Goal: Transaction & Acquisition: Subscribe to service/newsletter

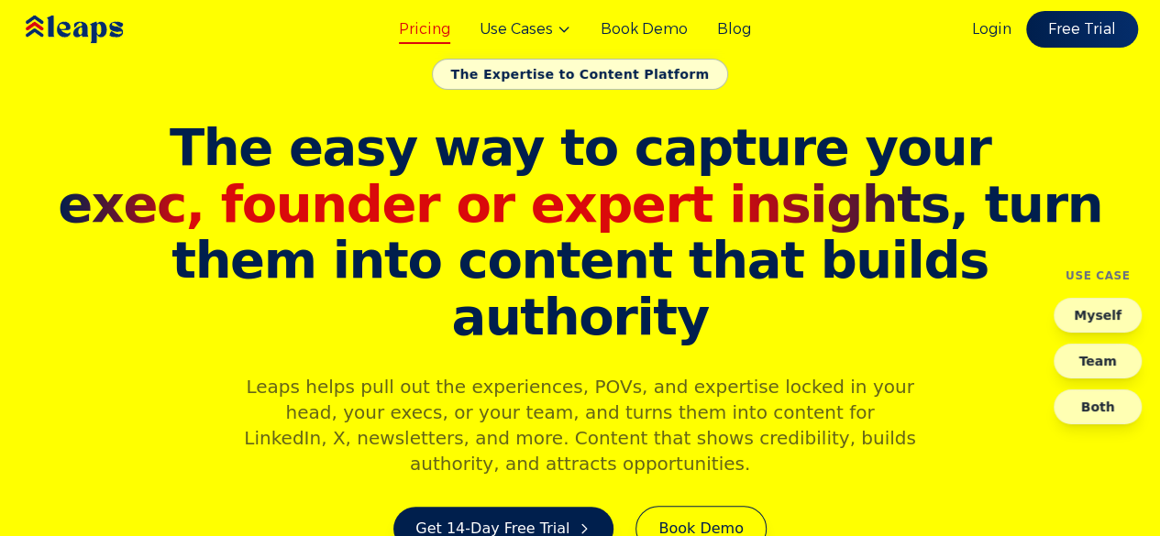
click at [409, 33] on link "Pricing" at bounding box center [424, 29] width 51 height 22
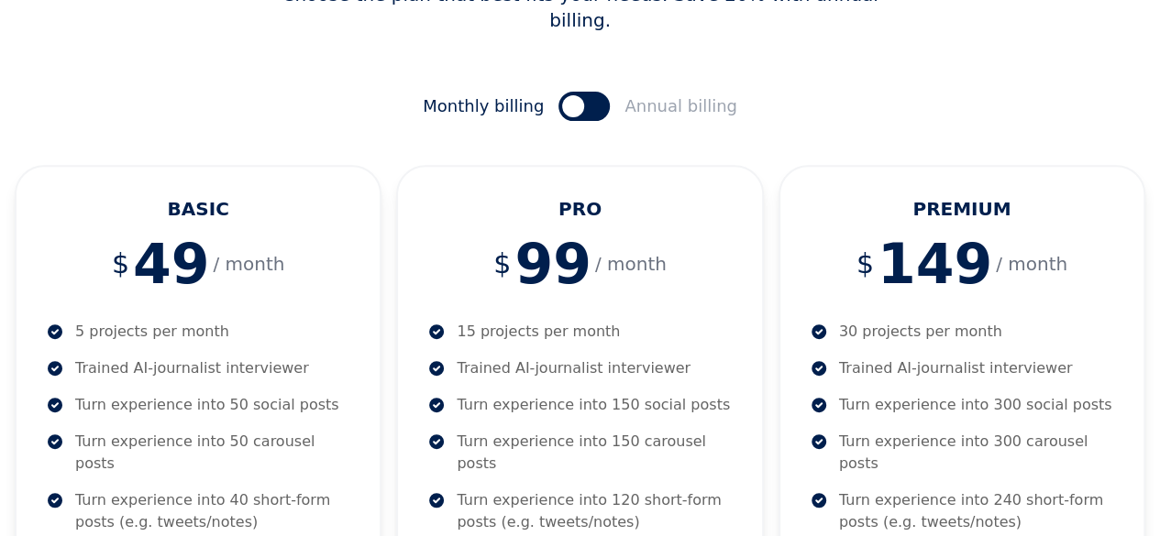
scroll to position [367, 0]
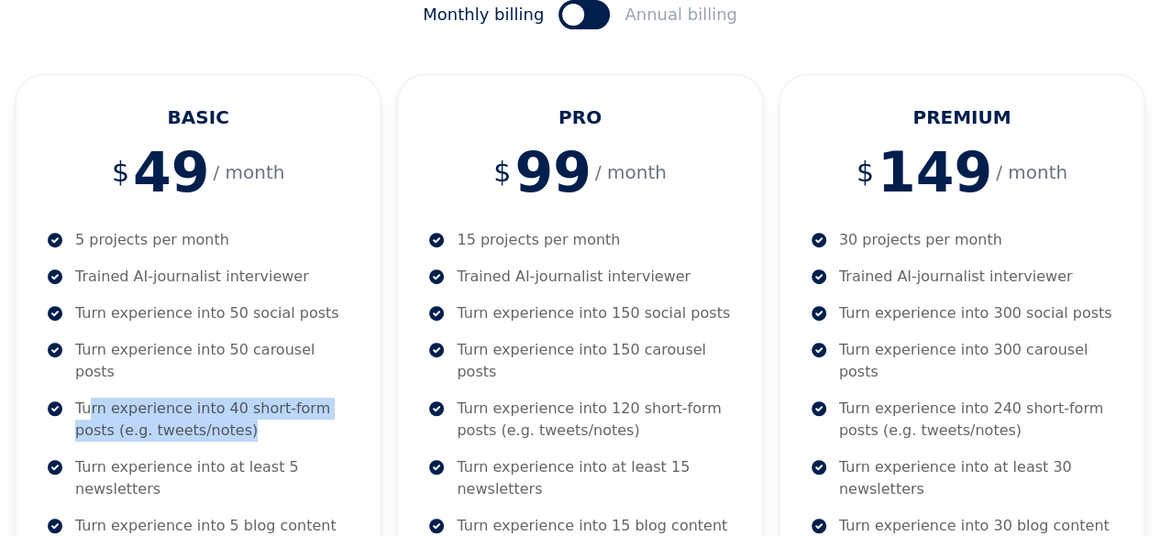
drag, startPoint x: 105, startPoint y: 353, endPoint x: 226, endPoint y: 377, distance: 124.2
click at [226, 398] on p "Turn experience into 40 short-form posts (e.g. tweets/notes)" at bounding box center [212, 420] width 275 height 44
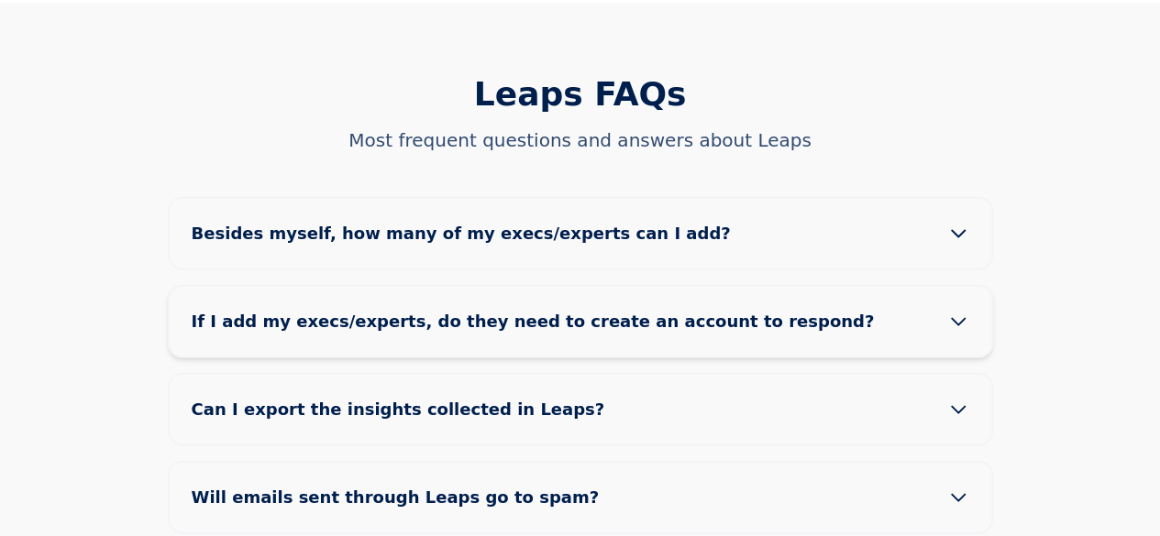
scroll to position [1742, 0]
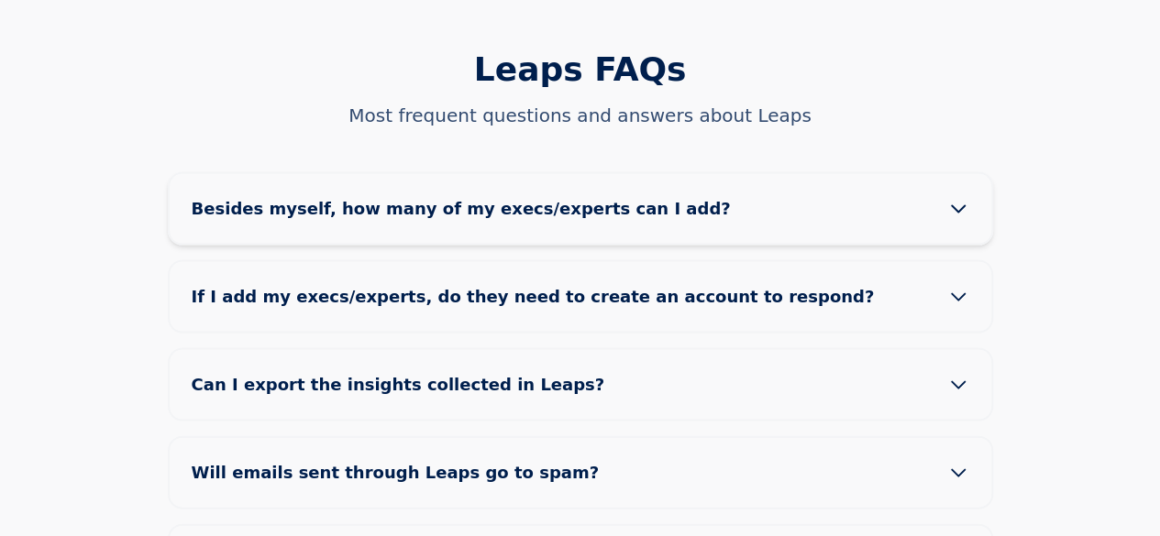
click at [968, 174] on button "Besides myself, how many of my execs/experts can I add?" at bounding box center [580, 209] width 821 height 70
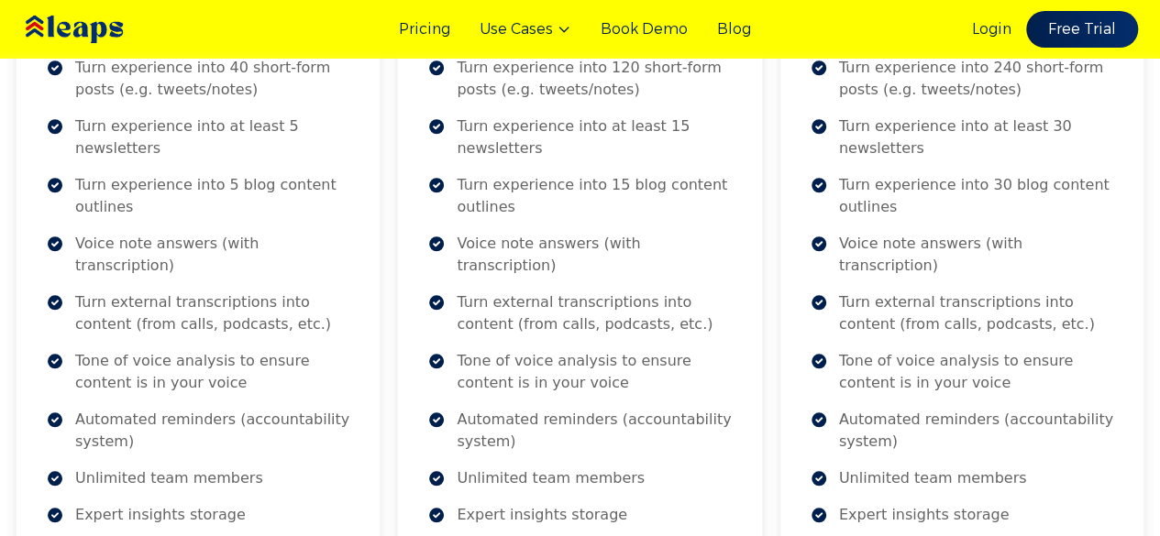
scroll to position [0, 0]
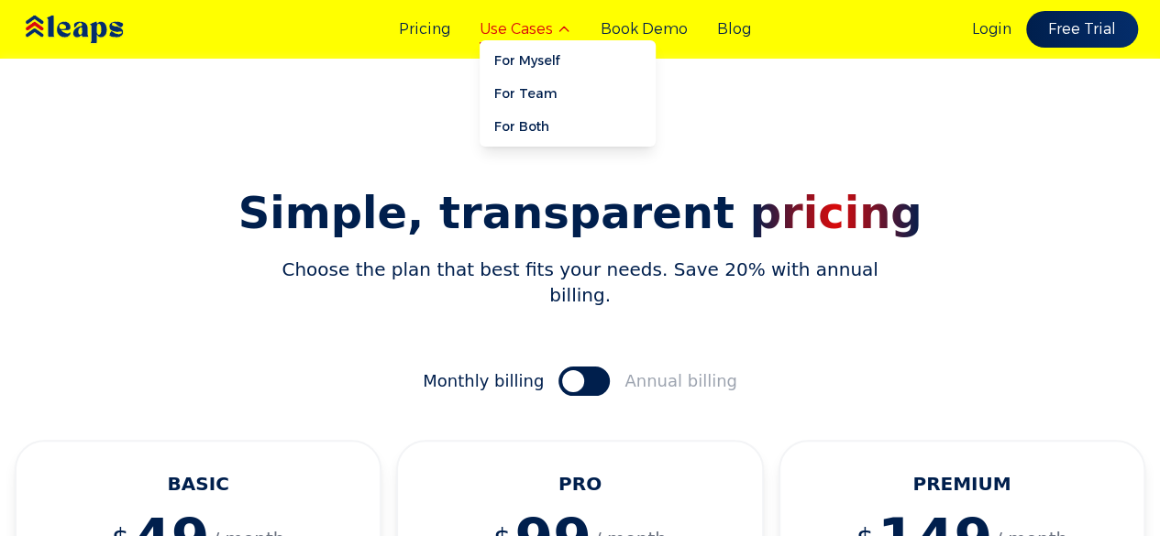
click at [571, 30] on icon at bounding box center [563, 29] width 15 height 15
click at [541, 69] on link "For Myself" at bounding box center [567, 60] width 176 height 33
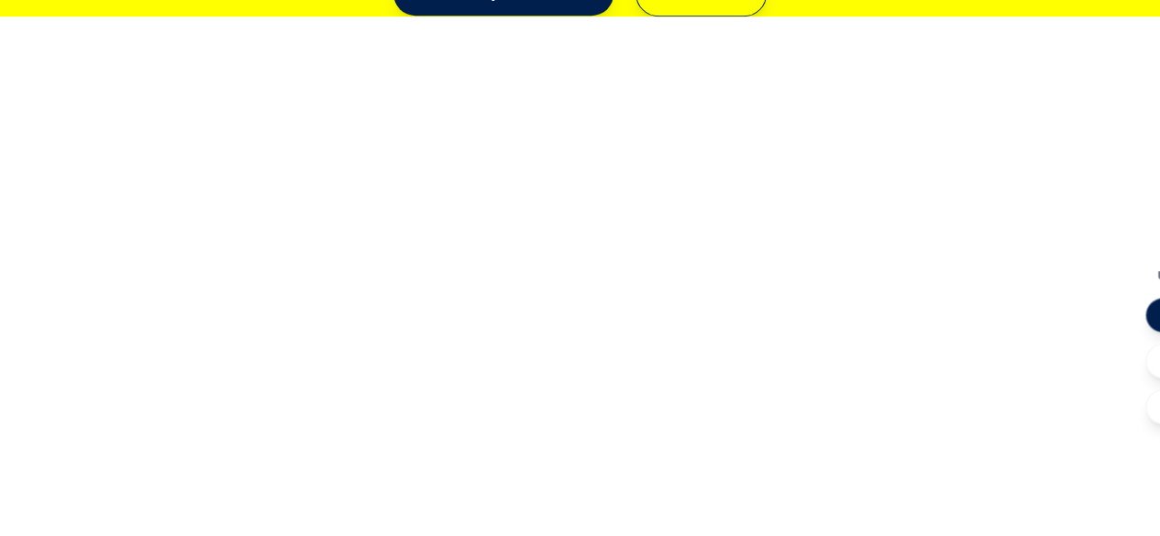
scroll to position [536, 0]
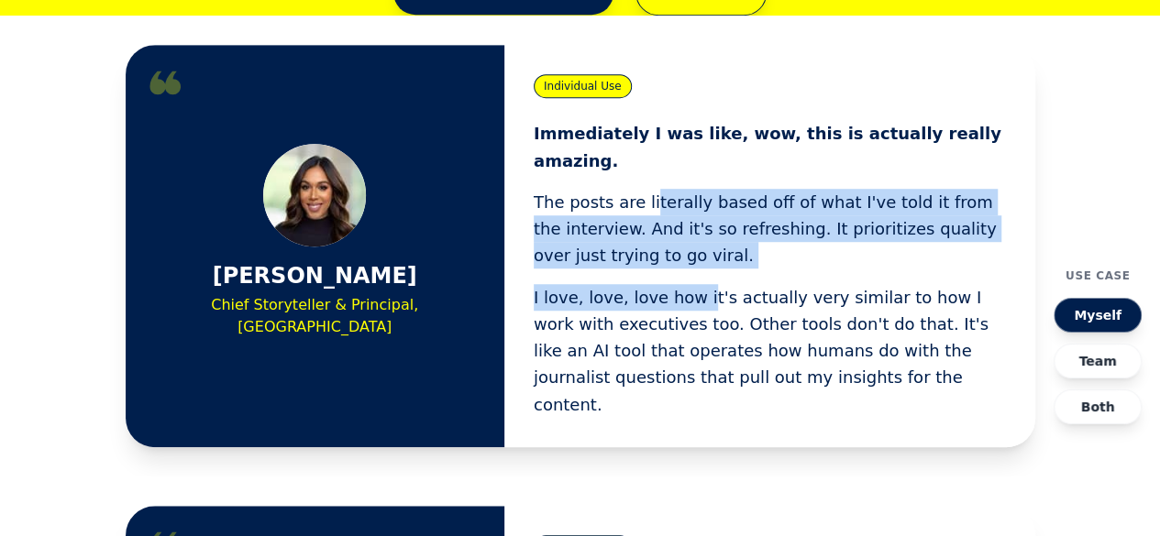
drag, startPoint x: 644, startPoint y: 160, endPoint x: 693, endPoint y: 239, distance: 93.1
click at [693, 239] on div "Immediately I was like, wow, this is actually really amazing. The posts are lit…" at bounding box center [770, 269] width 472 height 298
drag, startPoint x: 685, startPoint y: 201, endPoint x: 675, endPoint y: 173, distance: 29.3
click at [675, 189] on p "The posts are literally based off of what I've told it from the interview. And …" at bounding box center [770, 229] width 472 height 81
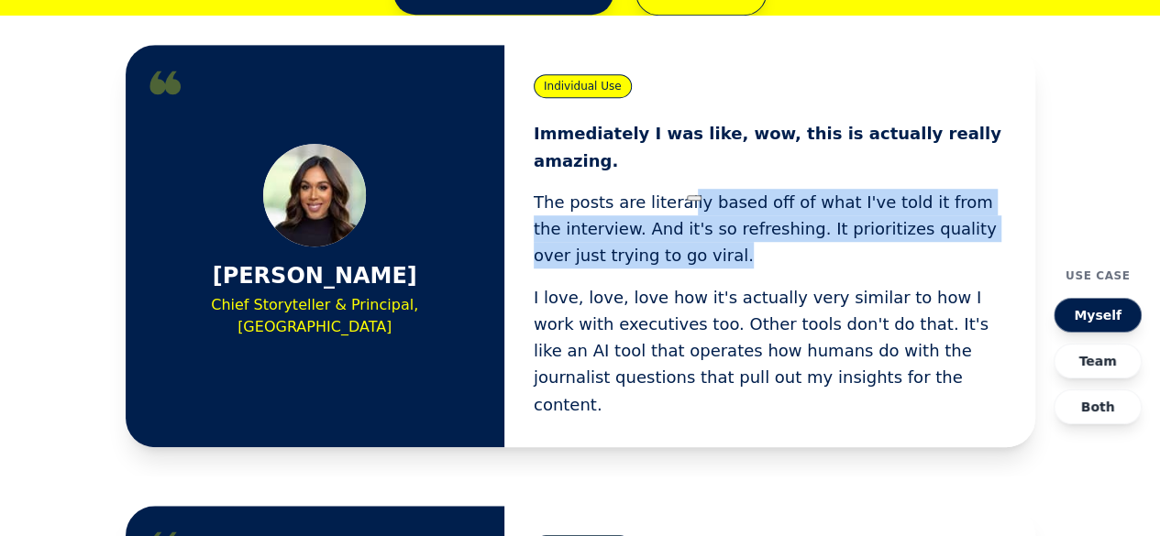
click at [675, 189] on p "The posts are literally based off of what I've told it from the interview. And …" at bounding box center [770, 229] width 472 height 81
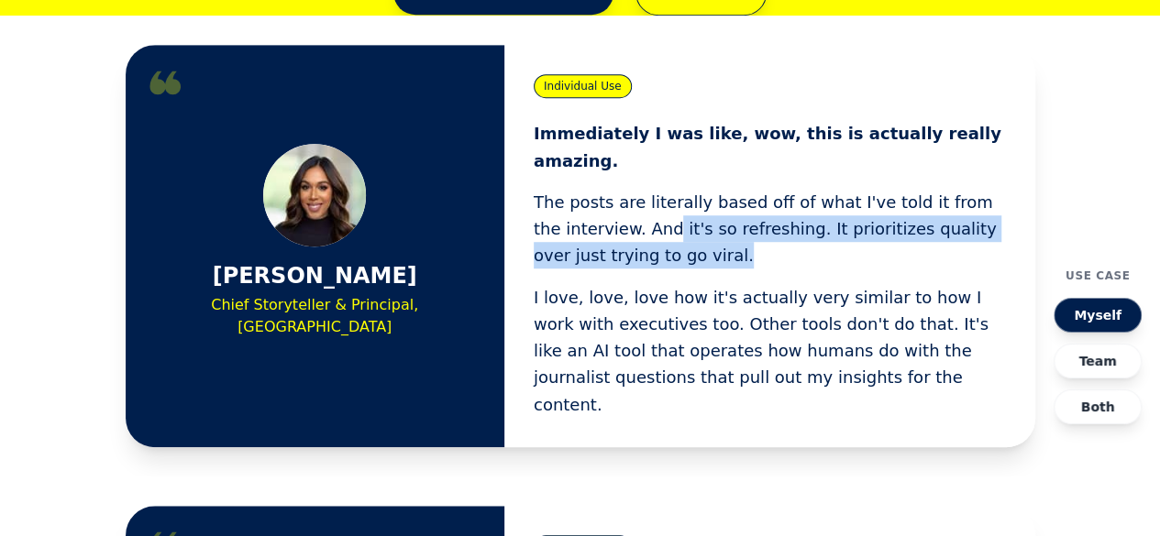
drag, startPoint x: 638, startPoint y: 191, endPoint x: 656, endPoint y: 209, distance: 25.9
click at [656, 209] on p "The posts are literally based off of what I've told it from the interview. And …" at bounding box center [770, 229] width 472 height 81
click at [658, 209] on p "The posts are literally based off of what I've told it from the interview. And …" at bounding box center [770, 229] width 472 height 81
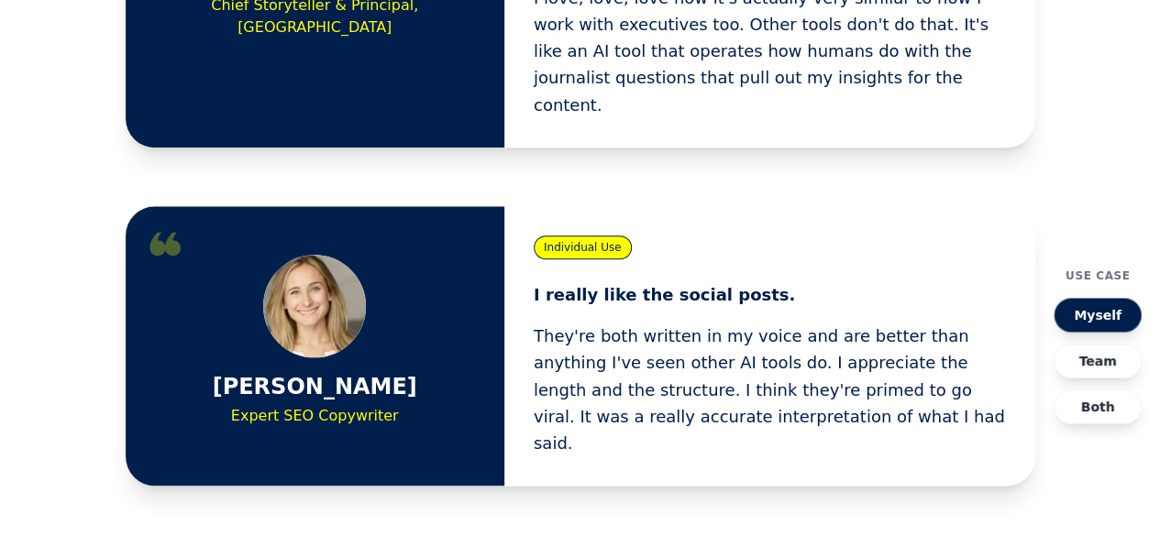
scroll to position [995, 0]
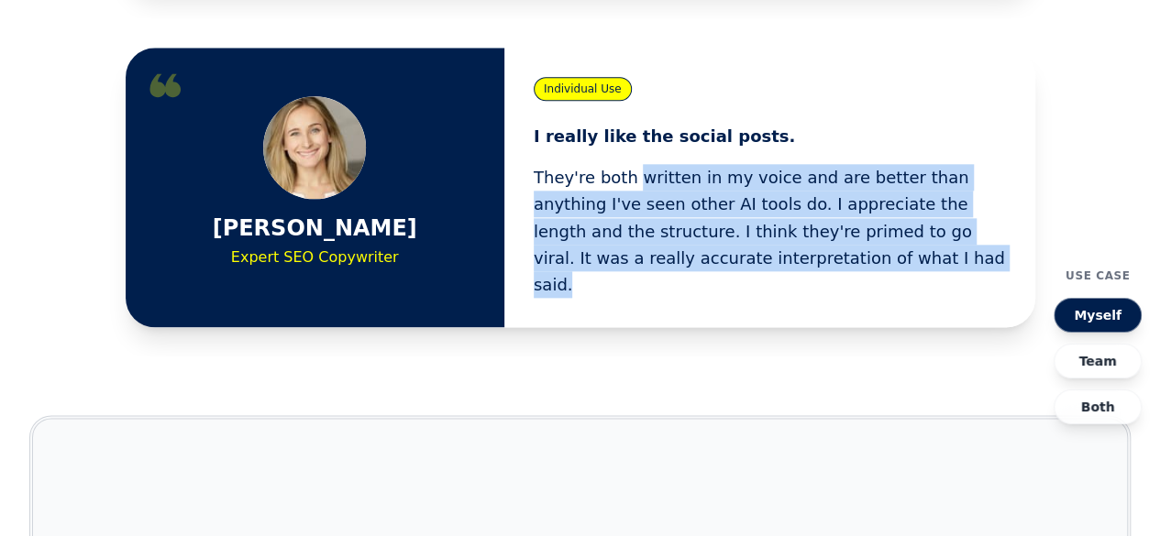
drag, startPoint x: 634, startPoint y: 89, endPoint x: 843, endPoint y: 189, distance: 232.5
click at [843, 189] on div "I really like the social posts. They're both written in my voice and are better…" at bounding box center [770, 211] width 472 height 176
click at [843, 189] on p "They're both written in my voice and are better than anything I've seen other A…" at bounding box center [770, 231] width 472 height 134
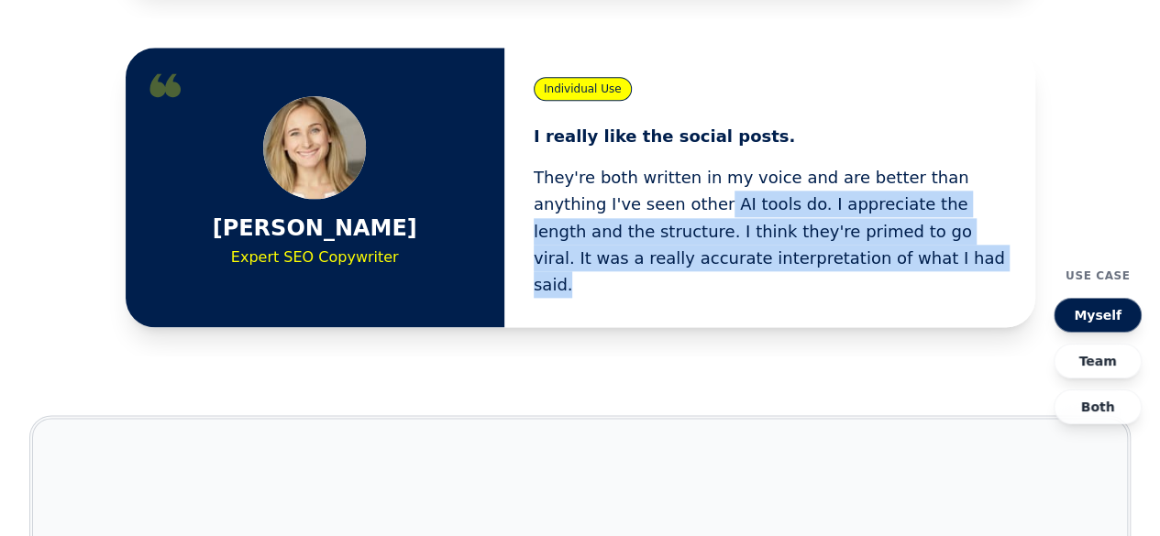
drag, startPoint x: 644, startPoint y: 136, endPoint x: 843, endPoint y: 186, distance: 206.1
click at [843, 186] on p "They're both written in my voice and are better than anything I've seen other A…" at bounding box center [770, 231] width 472 height 134
click at [849, 182] on p "They're both written in my voice and are better than anything I've seen other A…" at bounding box center [770, 231] width 472 height 134
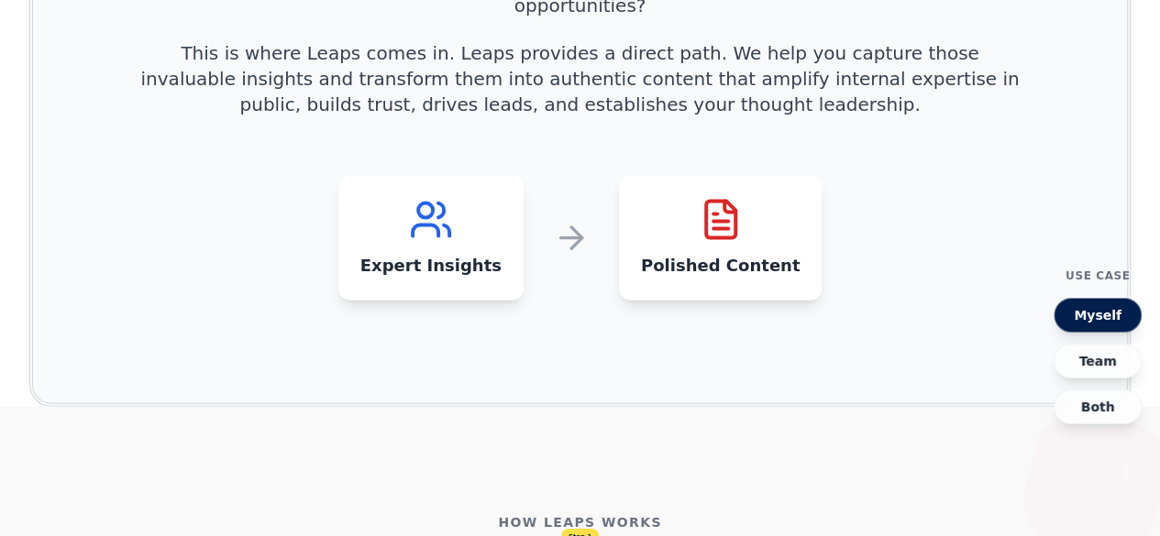
scroll to position [2095, 0]
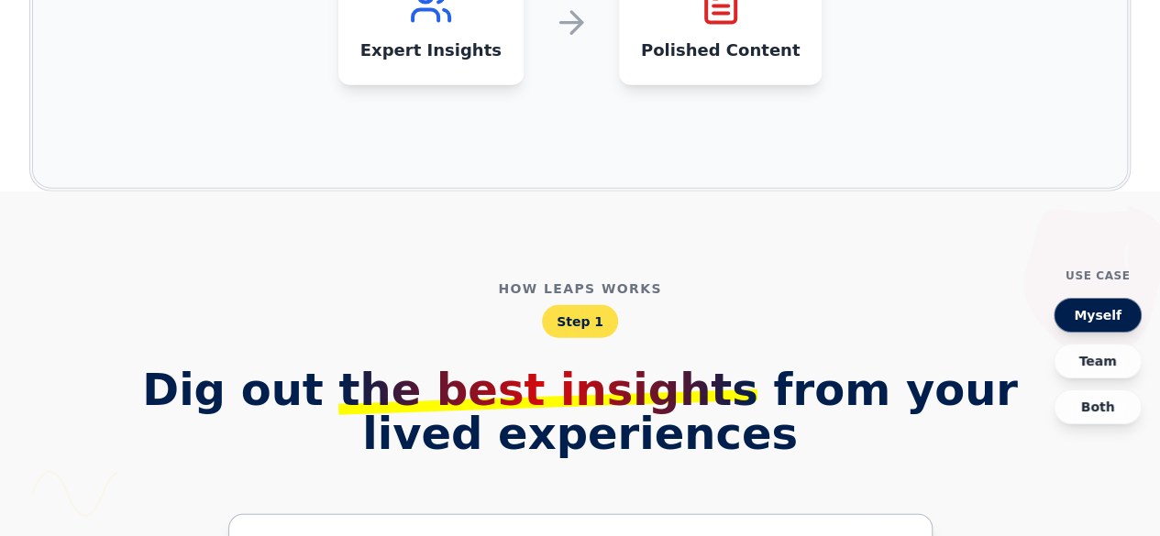
click at [568, 305] on span "Step 1" at bounding box center [580, 321] width 76 height 33
